Goal: Task Accomplishment & Management: Manage account settings

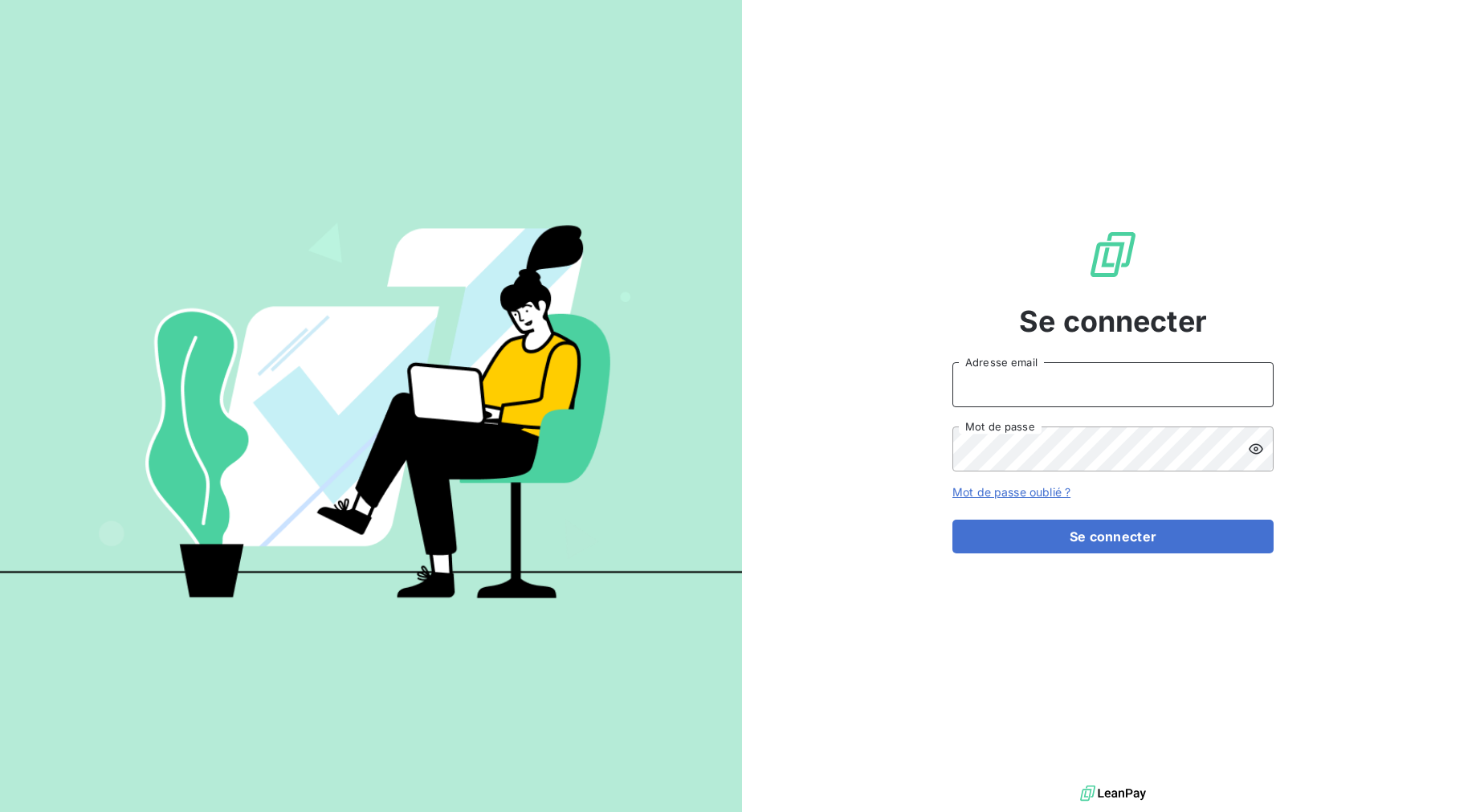
click at [1080, 404] on input "Adresse email" at bounding box center [1113, 384] width 321 height 45
click at [1014, 380] on input "Adresse email" at bounding box center [1113, 384] width 321 height 45
type input "[EMAIL_ADDRESS][DOMAIN_NAME]"
click at [953, 520] on button "Se connecter" at bounding box center [1113, 536] width 321 height 34
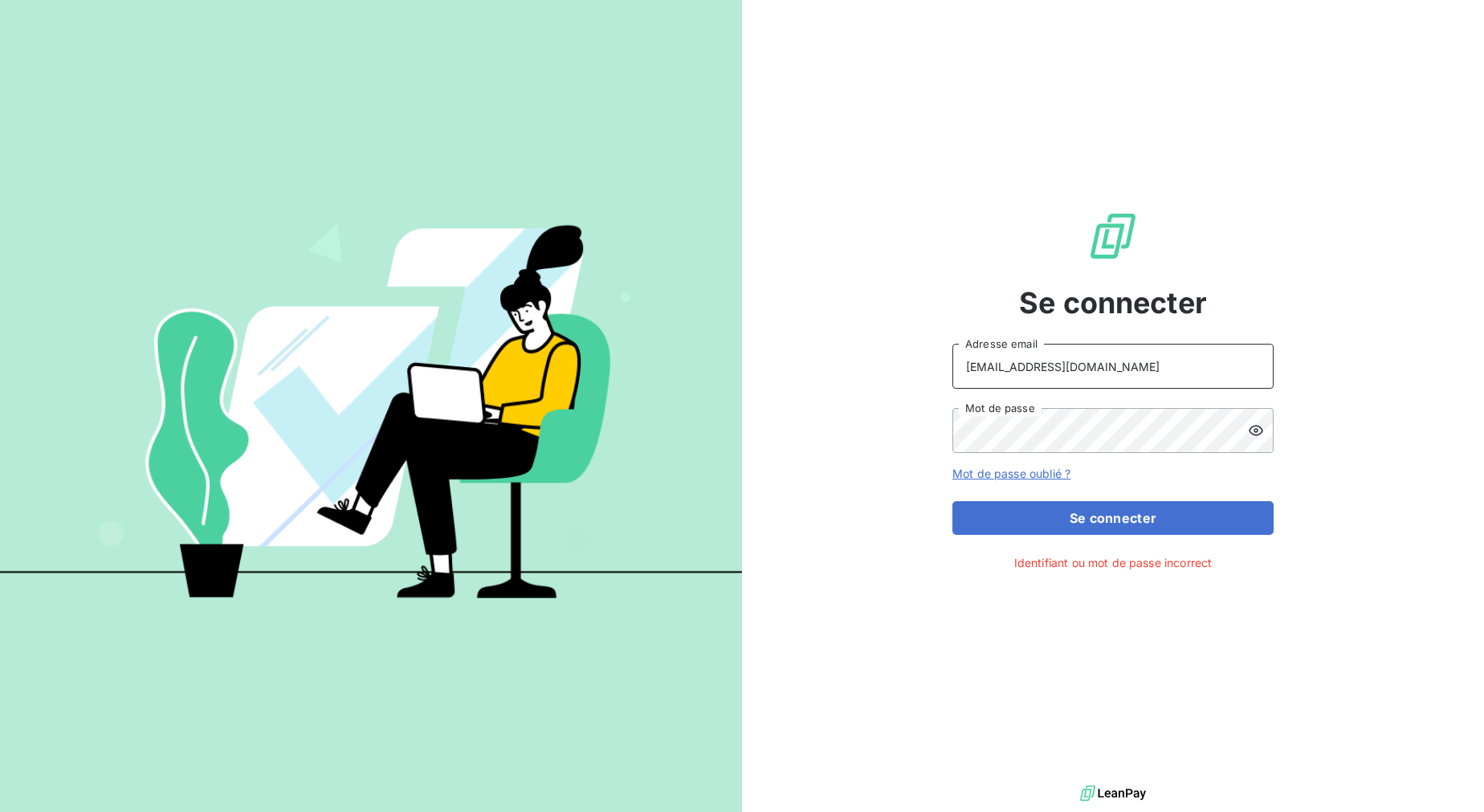
click at [1117, 359] on input "[EMAIL_ADDRESS][DOMAIN_NAME]" at bounding box center [1113, 366] width 321 height 45
drag, startPoint x: 1148, startPoint y: 368, endPoint x: 889, endPoint y: 358, distance: 259.2
click at [887, 361] on div "Se connecter [EMAIL_ADDRESS][DOMAIN_NAME] Adresse email Mot de passe Mot de pas…" at bounding box center [1113, 390] width 742 height 782
click at [1203, 374] on input "Adresse email" at bounding box center [1113, 366] width 321 height 45
type input "[EMAIL_ADDRESS][DOMAIN_NAME]"
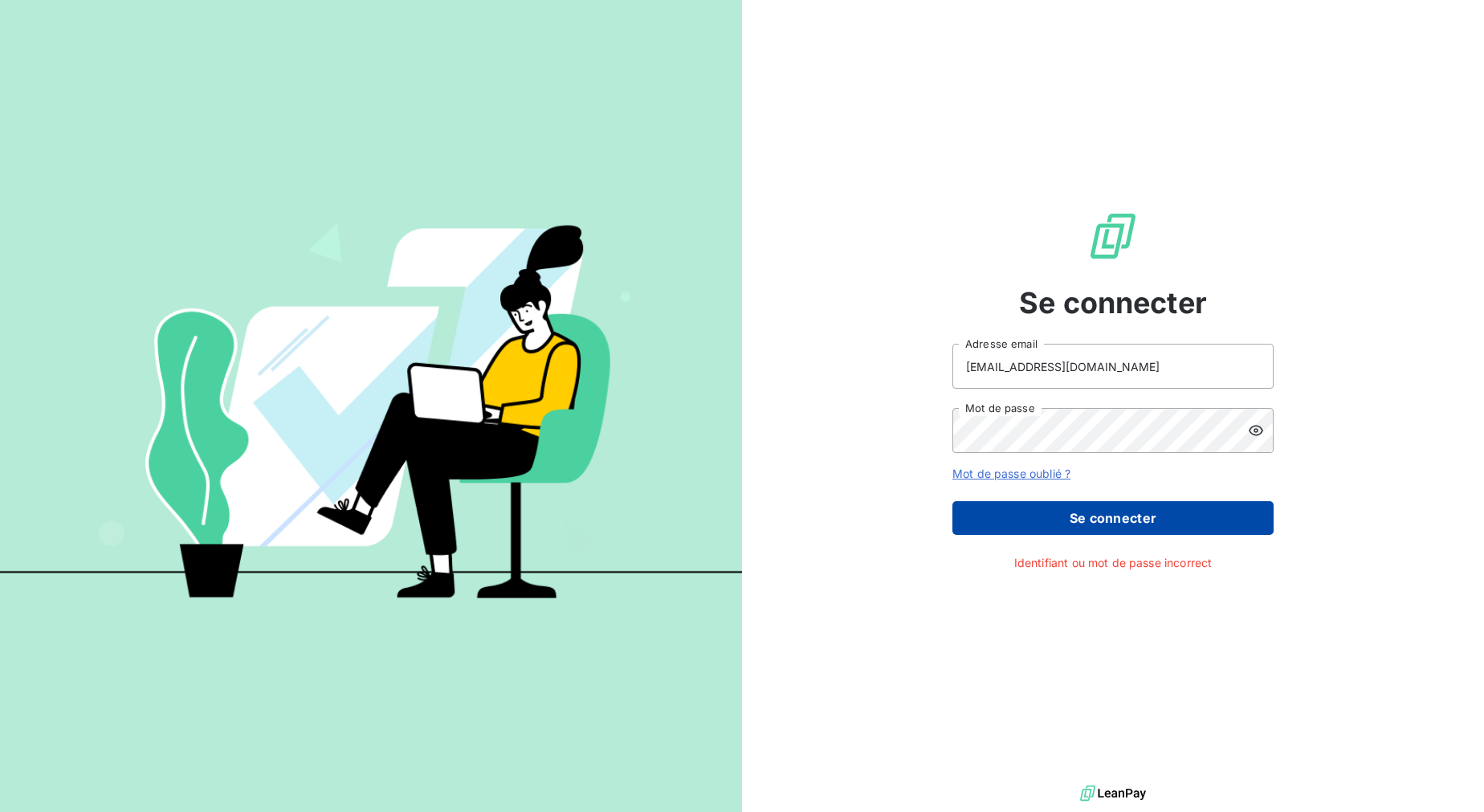
click at [1045, 509] on button "Se connecter" at bounding box center [1113, 517] width 321 height 34
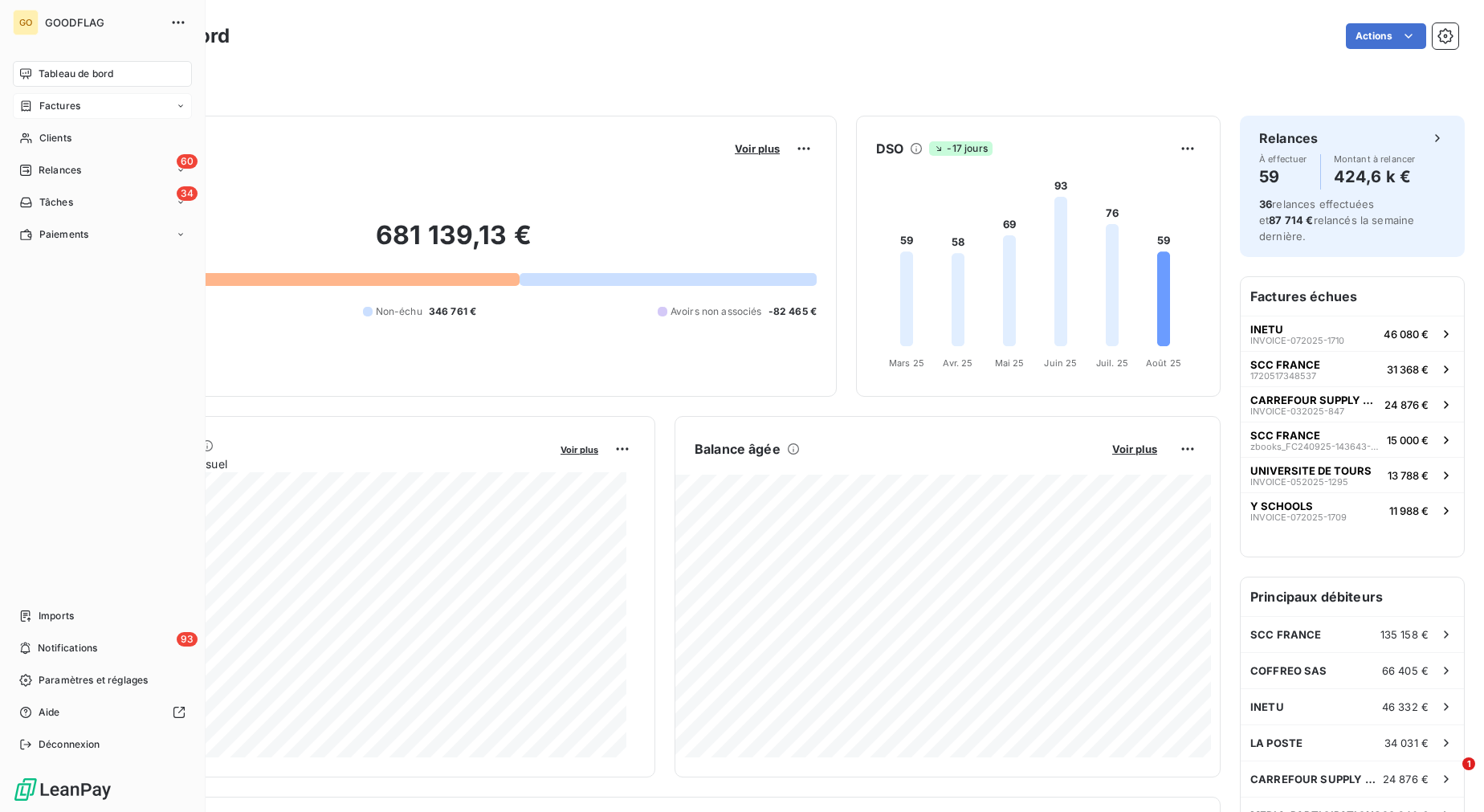
click at [81, 115] on div "Factures" at bounding box center [102, 106] width 179 height 25
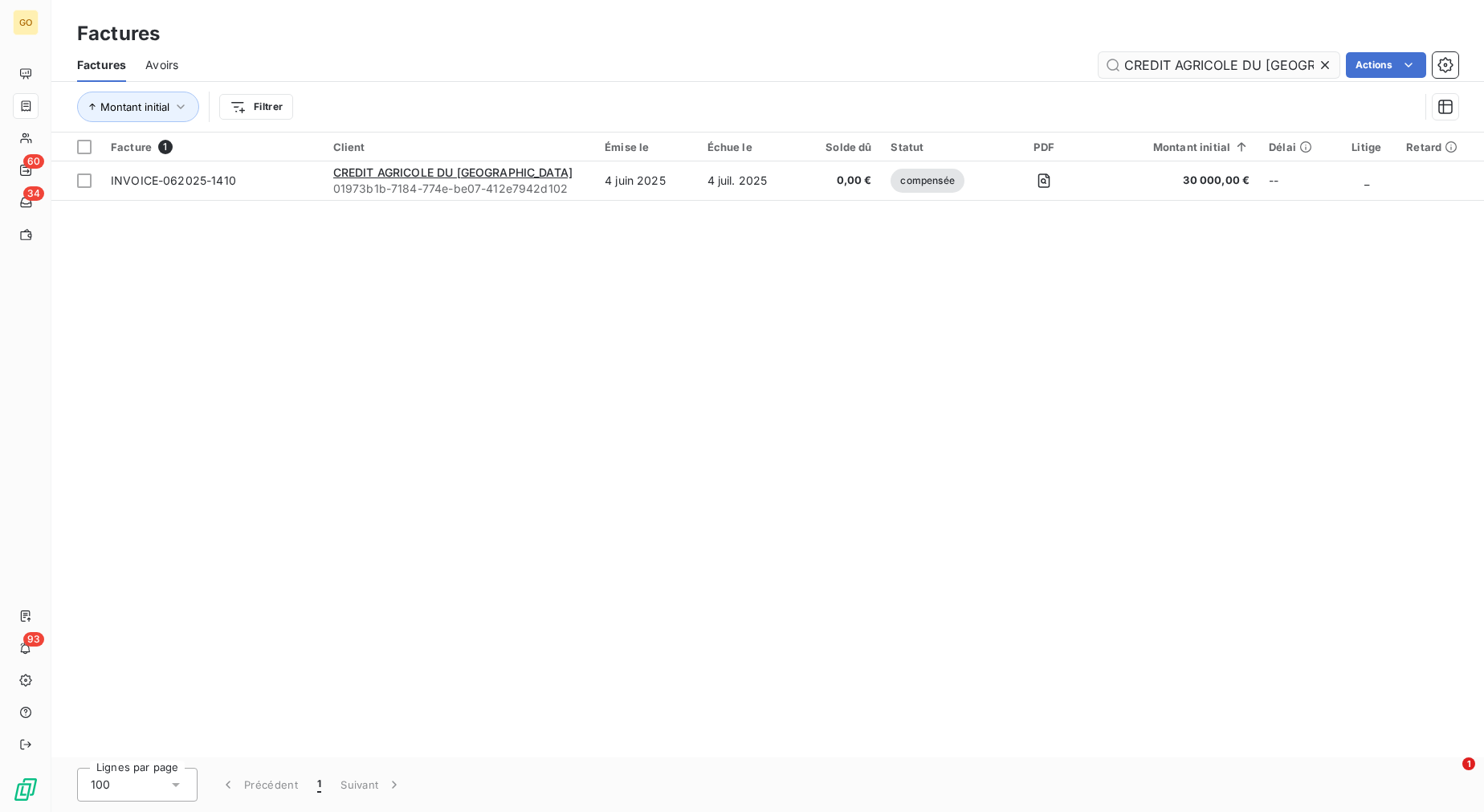
click at [1247, 63] on input "CREDIT AGRICOLE DU [GEOGRAPHIC_DATA]" at bounding box center [1219, 65] width 241 height 25
type input "INVOICE-082025-1894"
